Goal: Information Seeking & Learning: Learn about a topic

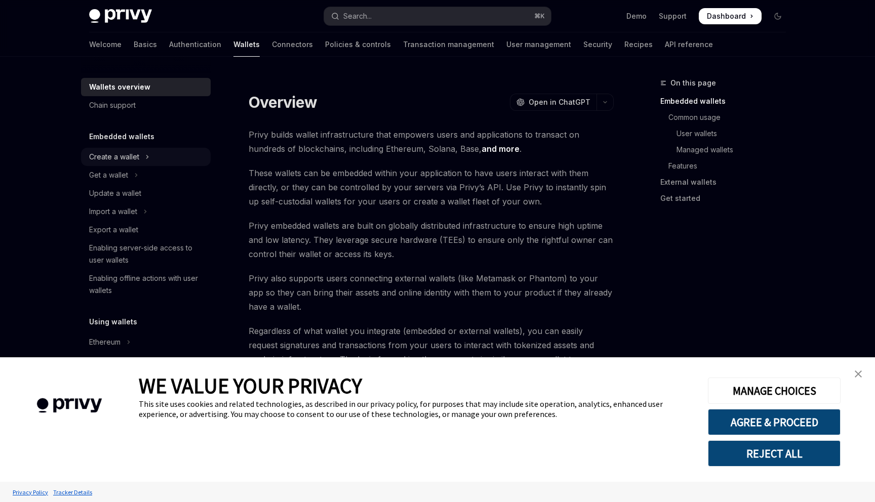
click at [166, 160] on button "Create a wallet" at bounding box center [146, 157] width 130 height 18
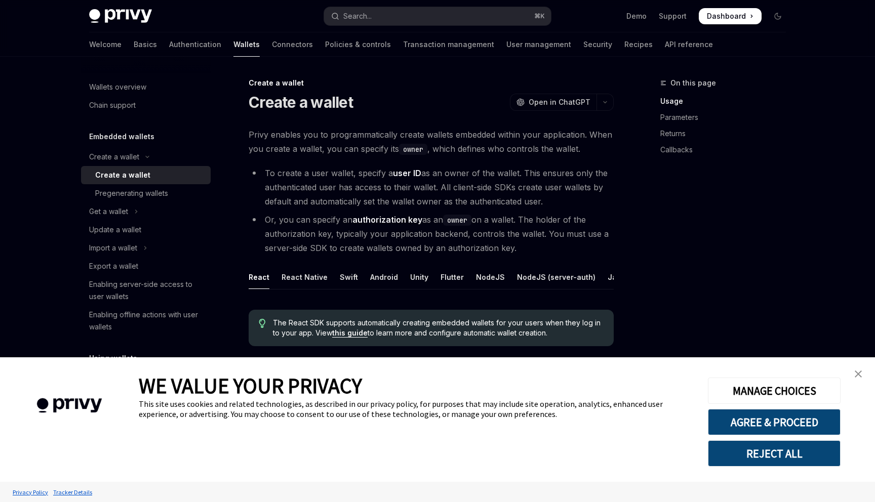
click at [857, 374] on img "close banner" at bounding box center [858, 374] width 7 height 7
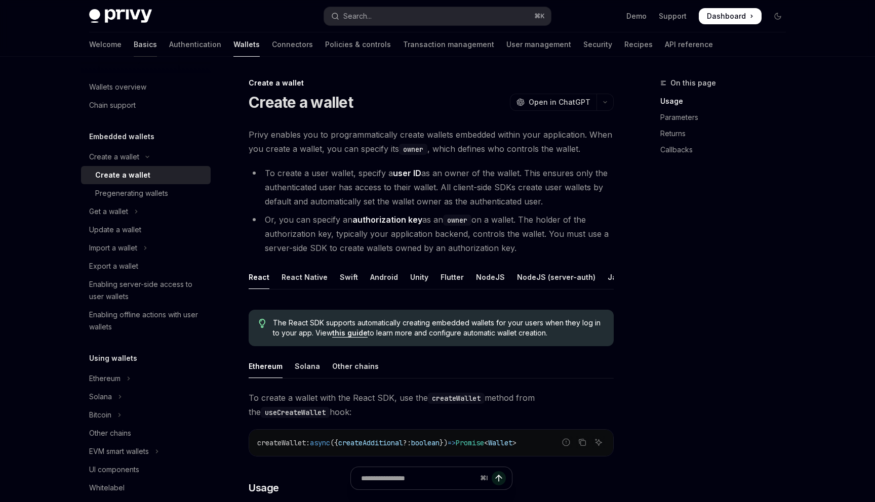
click at [134, 45] on link "Basics" at bounding box center [145, 44] width 23 height 24
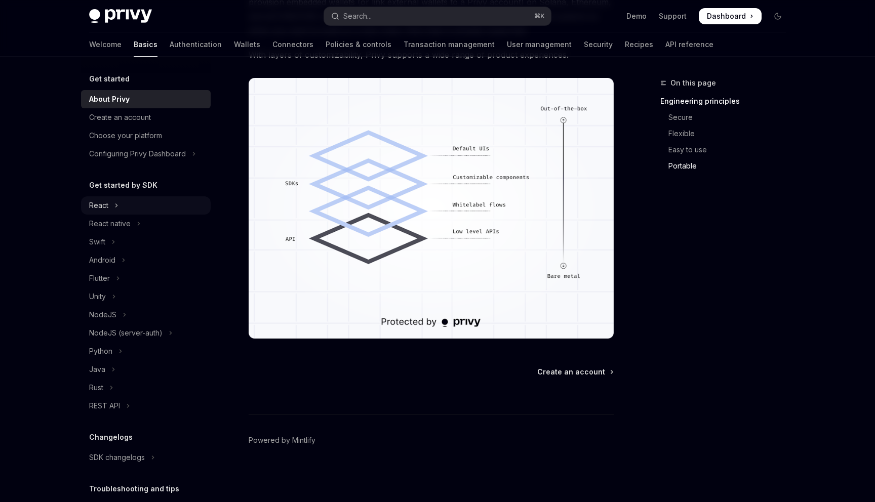
click at [106, 203] on div "React" at bounding box center [98, 206] width 19 height 12
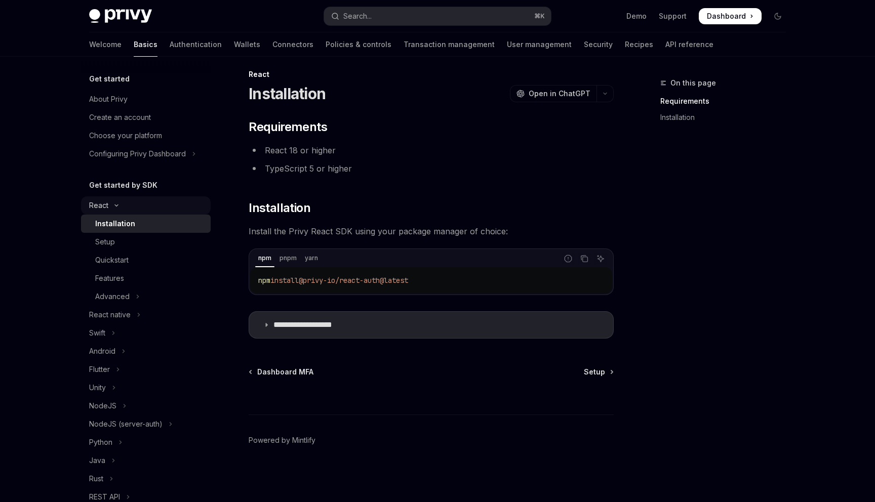
scroll to position [9, 0]
click at [594, 371] on span "Setup" at bounding box center [594, 372] width 21 height 10
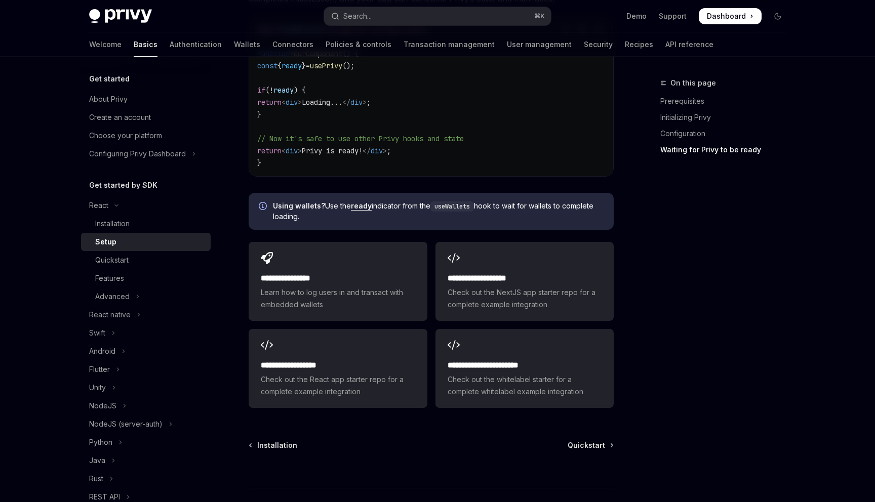
scroll to position [1177, 0]
click at [602, 445] on span "Quickstart" at bounding box center [586, 445] width 37 height 10
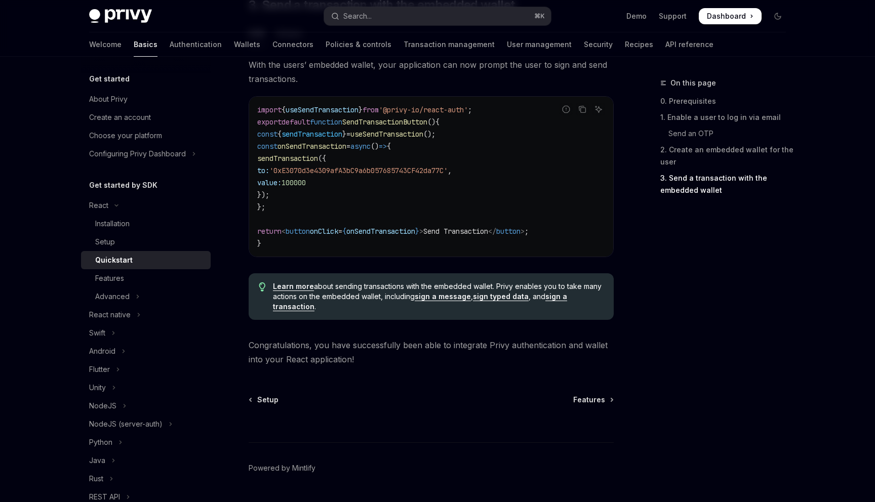
scroll to position [944, 0]
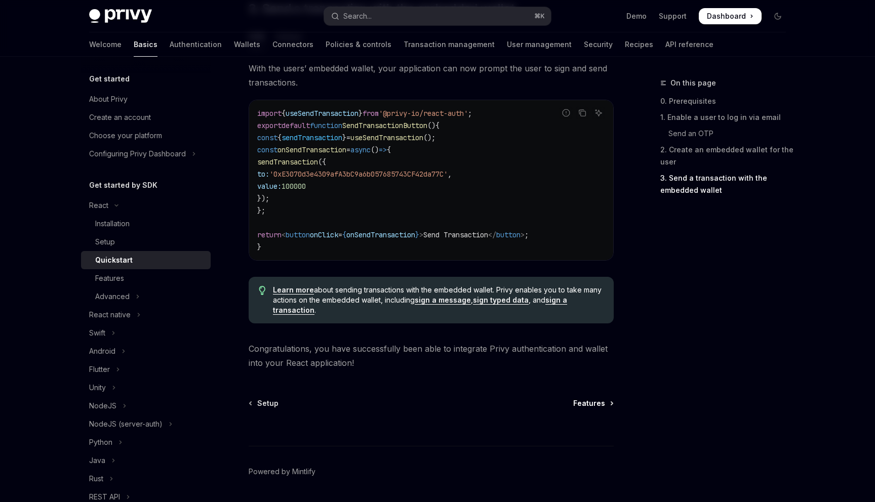
click at [599, 406] on span "Features" at bounding box center [589, 404] width 32 height 10
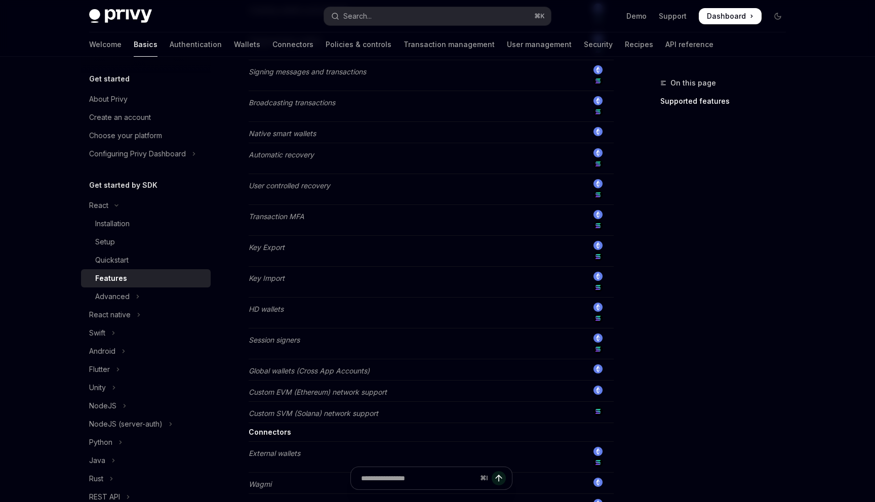
scroll to position [447, 0]
click at [179, 304] on button "Advanced" at bounding box center [146, 297] width 130 height 18
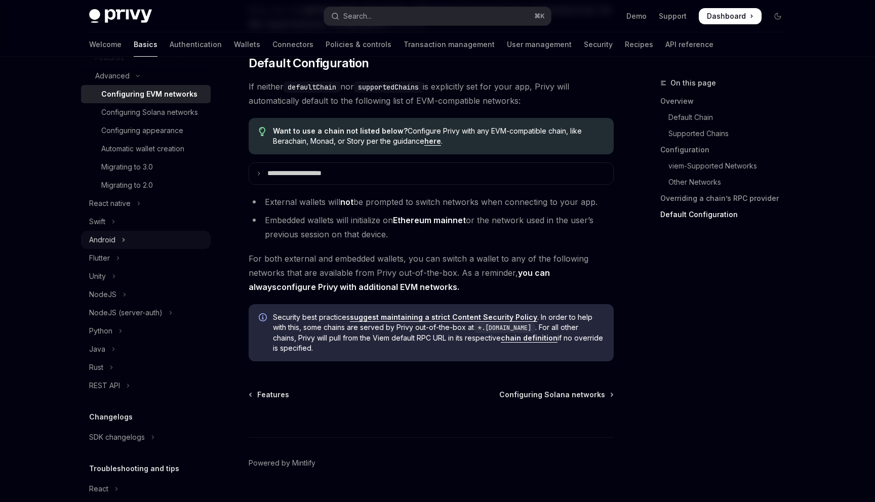
scroll to position [214, 0]
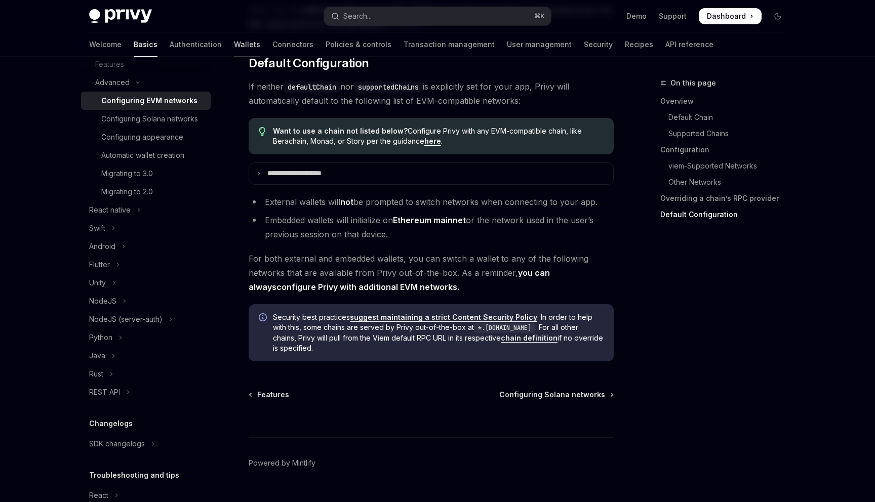
click at [234, 49] on link "Wallets" at bounding box center [247, 44] width 26 height 24
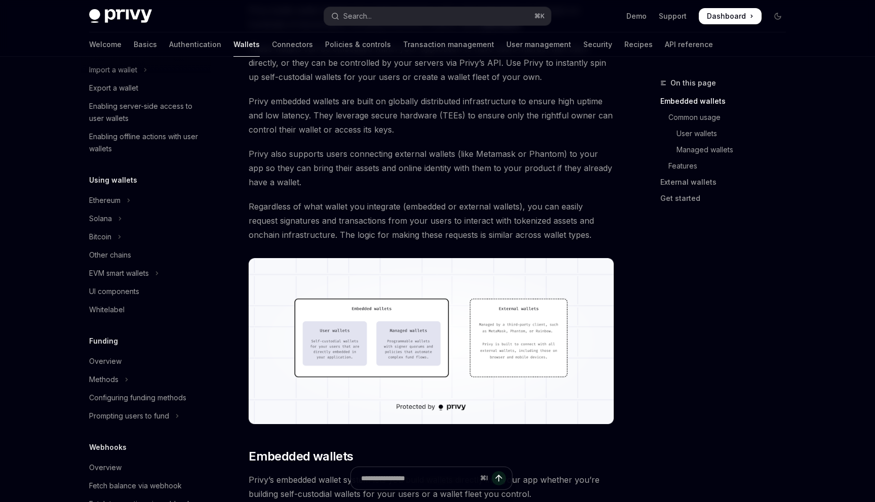
scroll to position [139, 0]
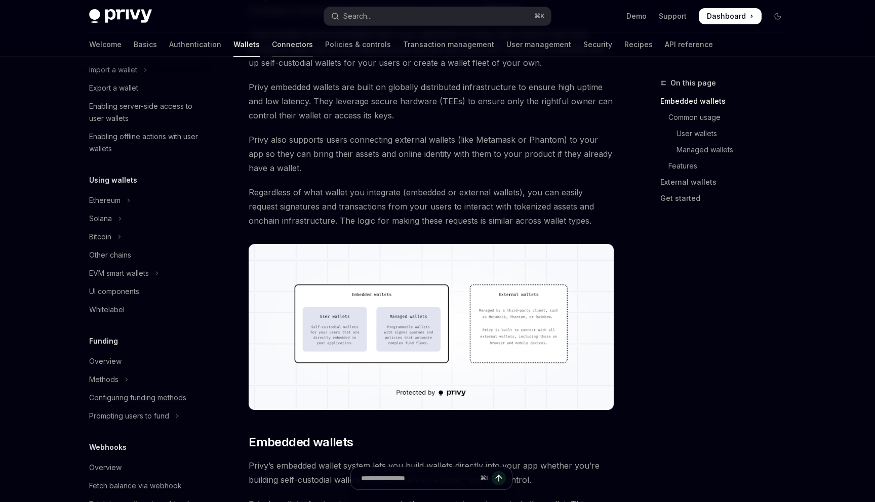
click at [272, 50] on link "Connectors" at bounding box center [292, 44] width 41 height 24
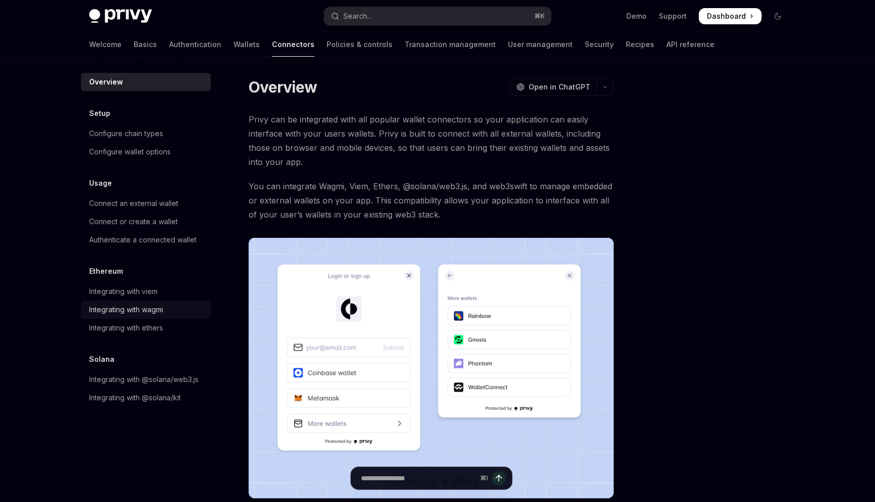
click at [161, 303] on link "Integrating with wagmi" at bounding box center [146, 310] width 130 height 18
type textarea "*"
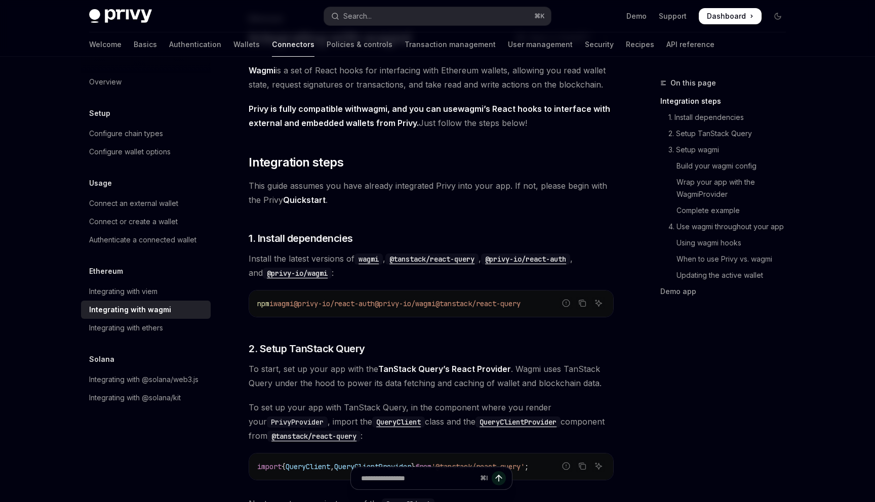
scroll to position [4, 0]
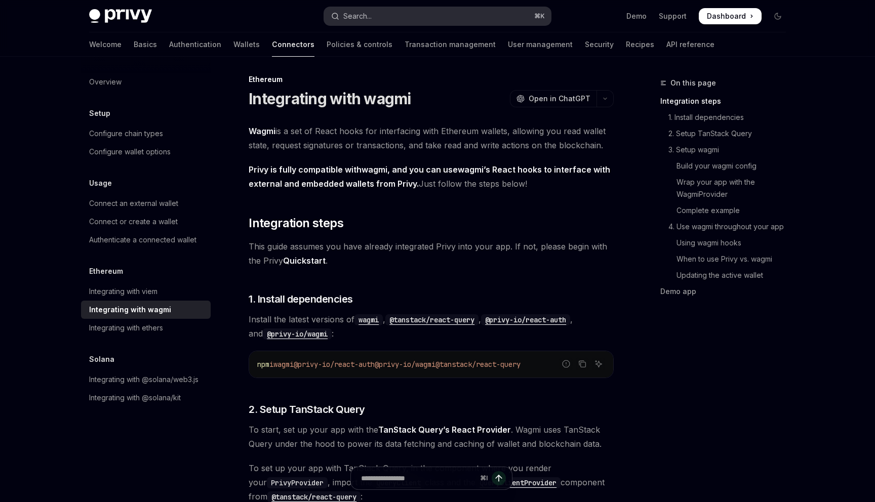
click at [437, 18] on button "Search... ⌘ K" at bounding box center [437, 16] width 227 height 18
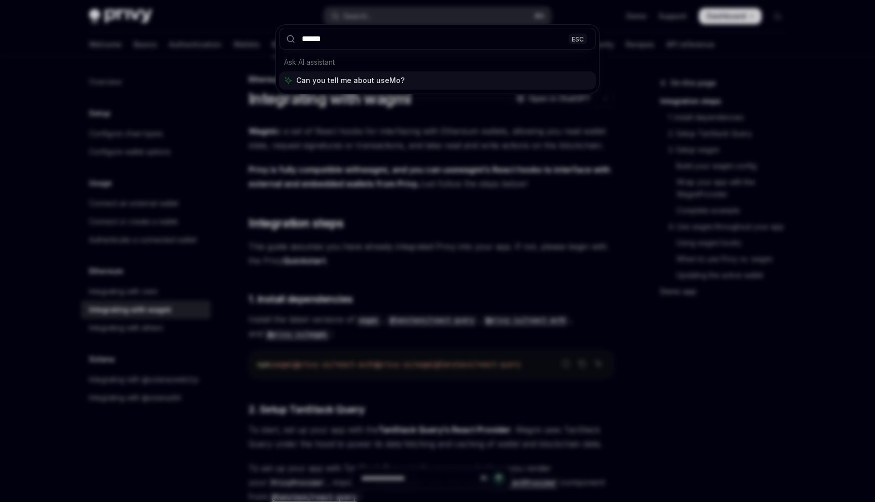
type input "*******"
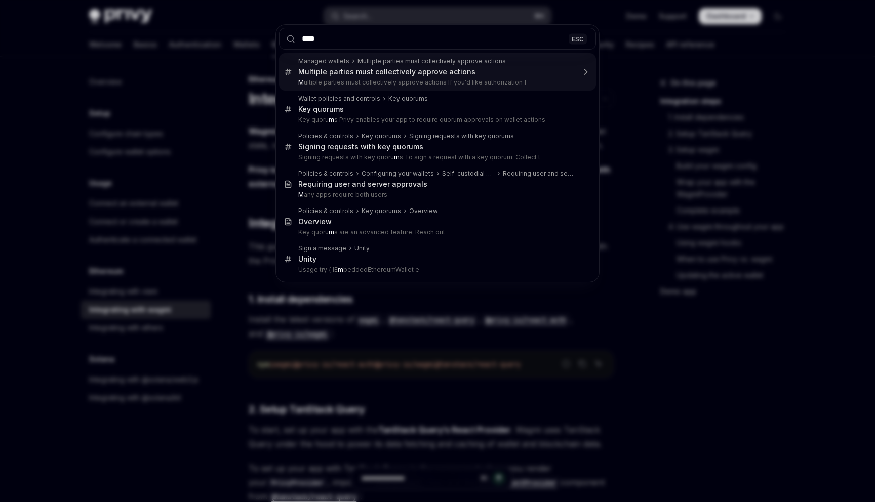
type input "*****"
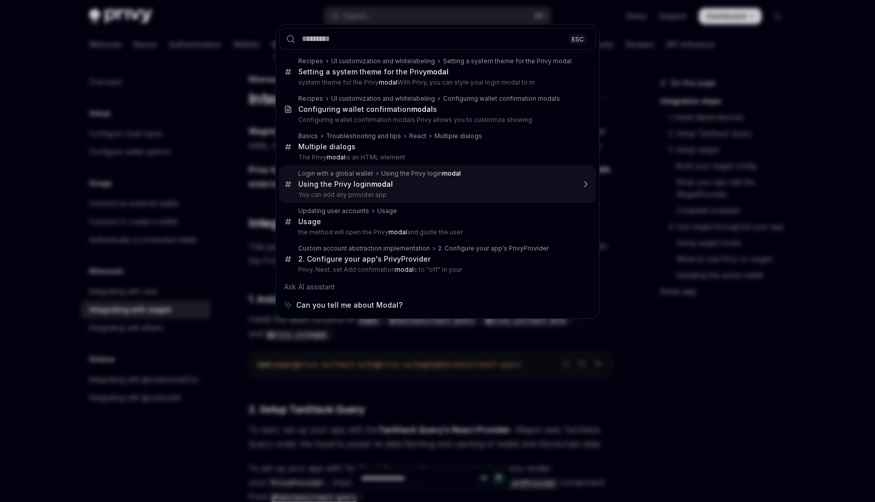
type textarea "*"
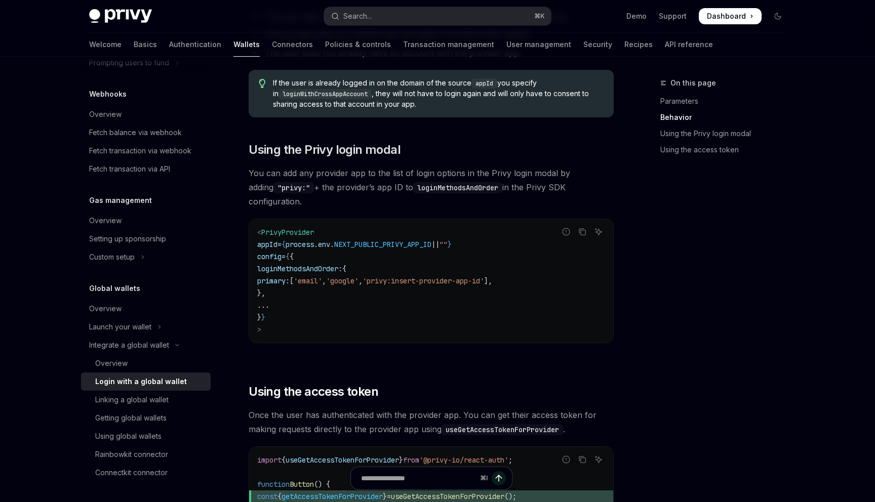
scroll to position [500, 0]
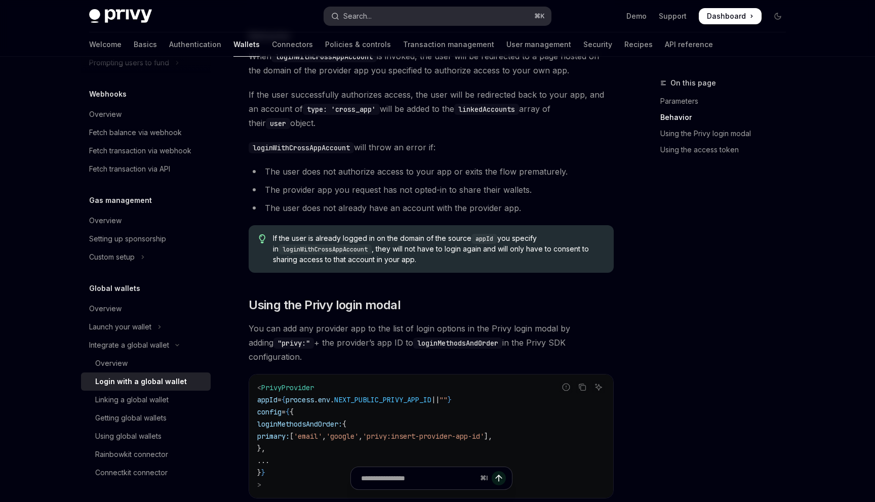
click at [419, 11] on button "Search... ⌘ K" at bounding box center [437, 16] width 227 height 18
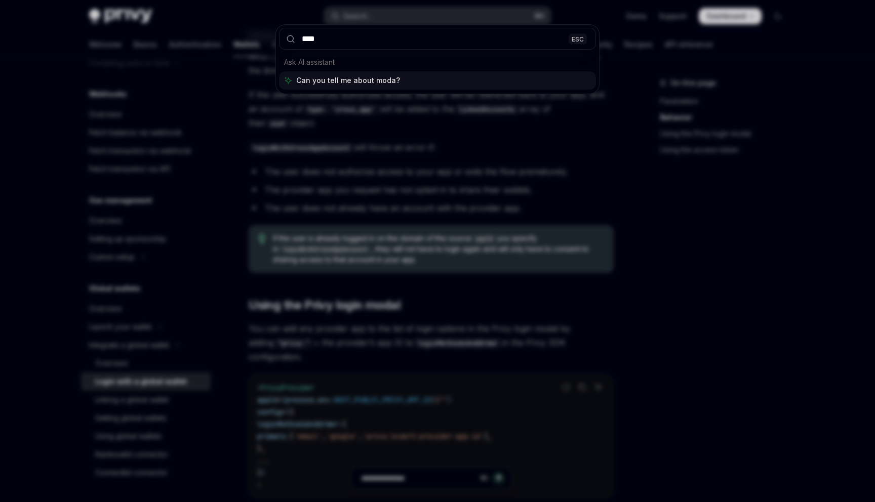
type input "*****"
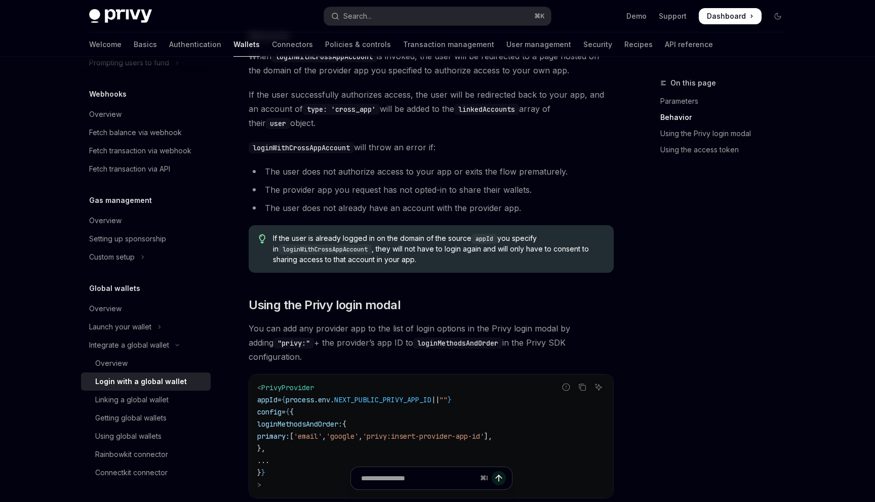
type textarea "*"
